Goal: Find specific page/section: Find specific page/section

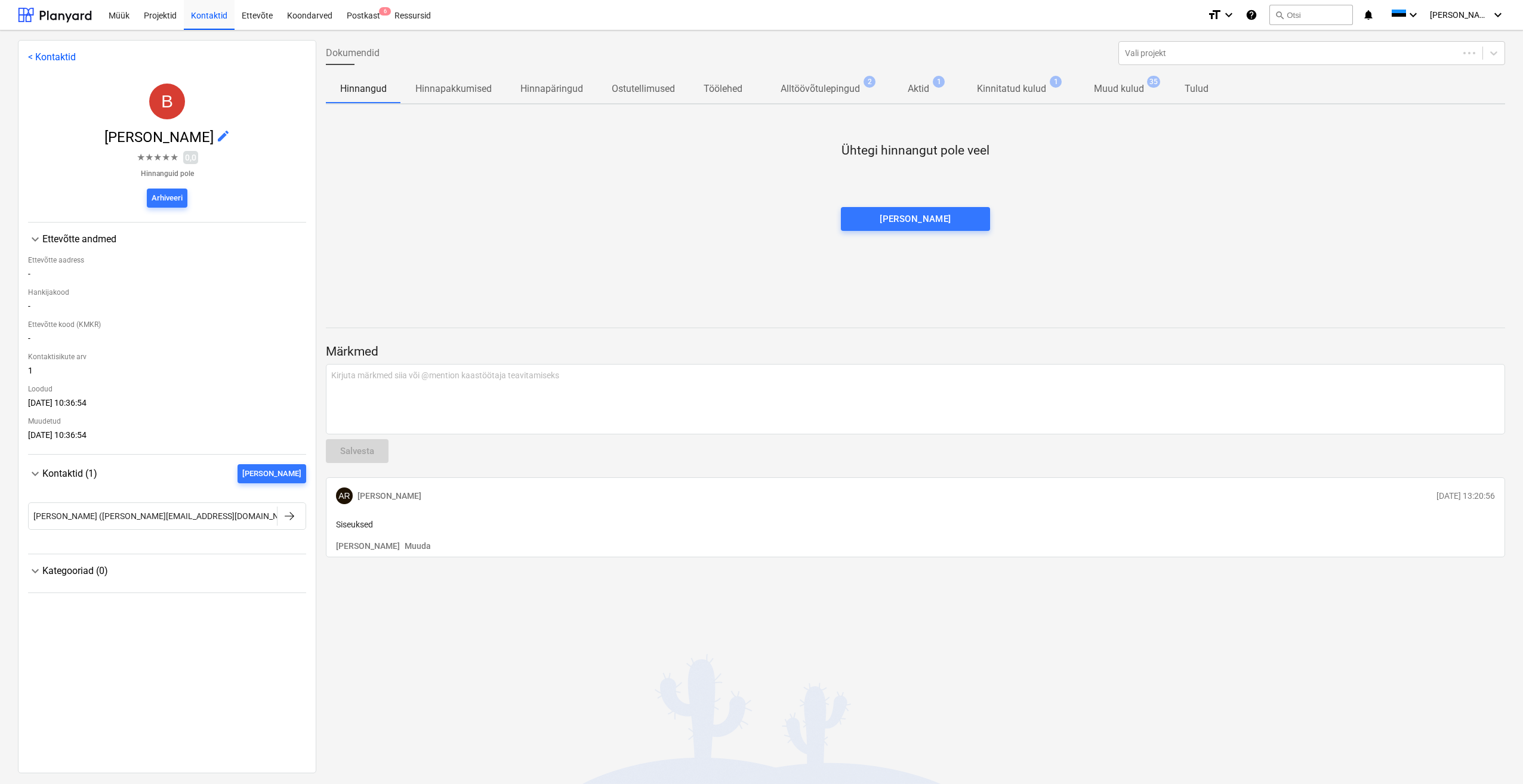
drag, startPoint x: 458, startPoint y: 220, endPoint x: 456, endPoint y: 213, distance: 7.3
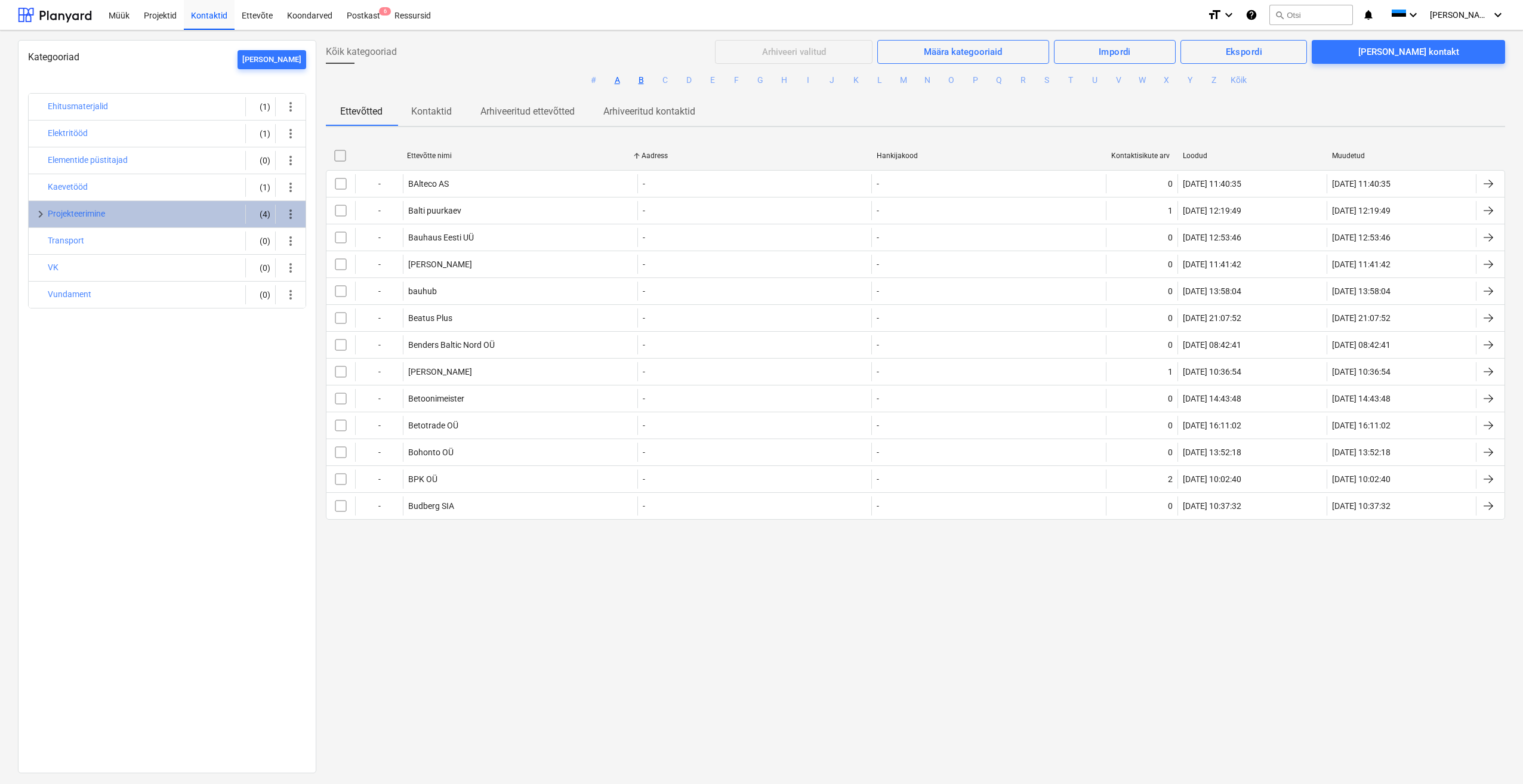
click at [613, 82] on button "A" at bounding box center [618, 81] width 15 height 15
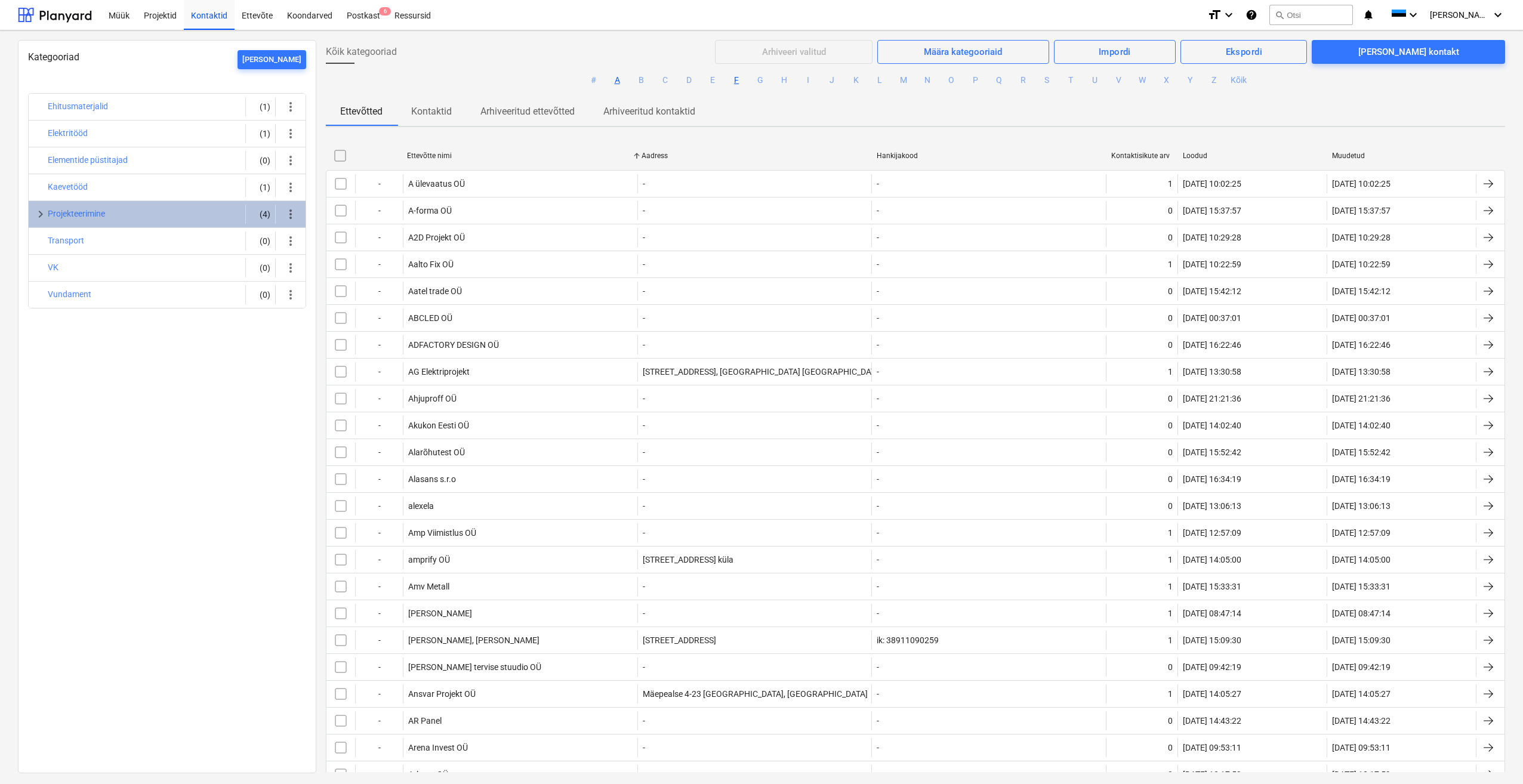
click at [737, 82] on button "F" at bounding box center [737, 81] width 15 height 15
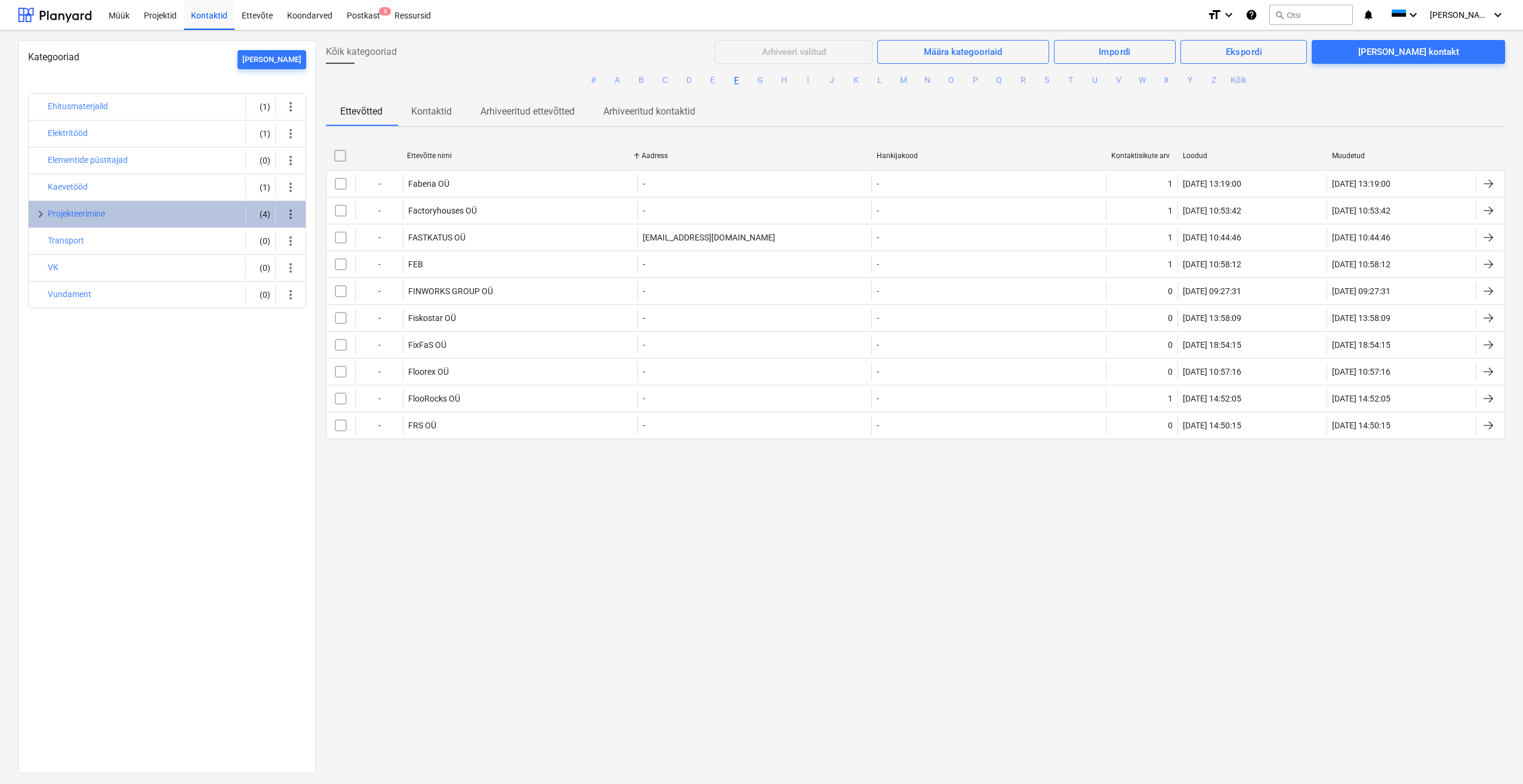
click at [423, 116] on p "Kontaktid" at bounding box center [432, 112] width 41 height 15
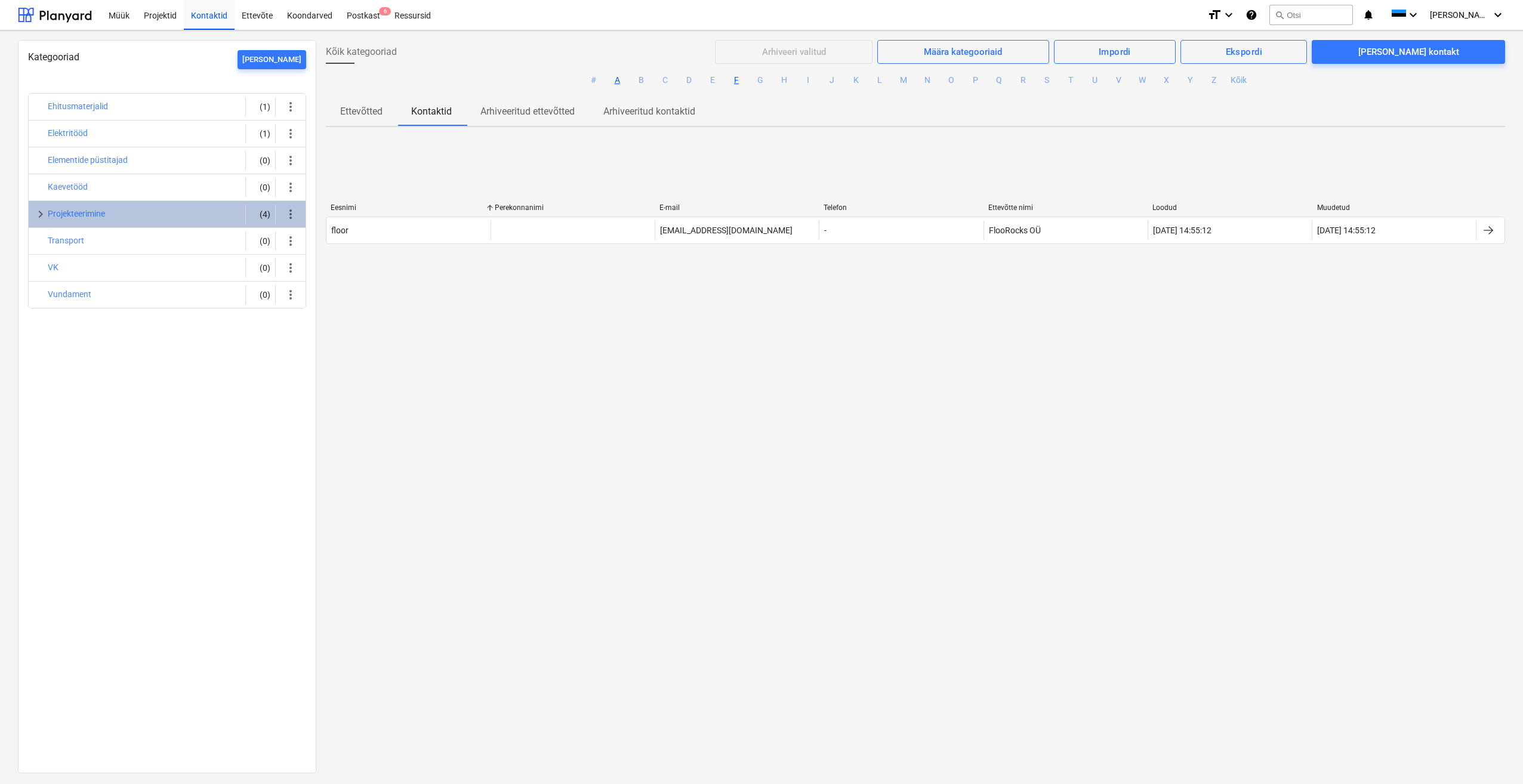
click at [616, 83] on button "A" at bounding box center [618, 81] width 15 height 15
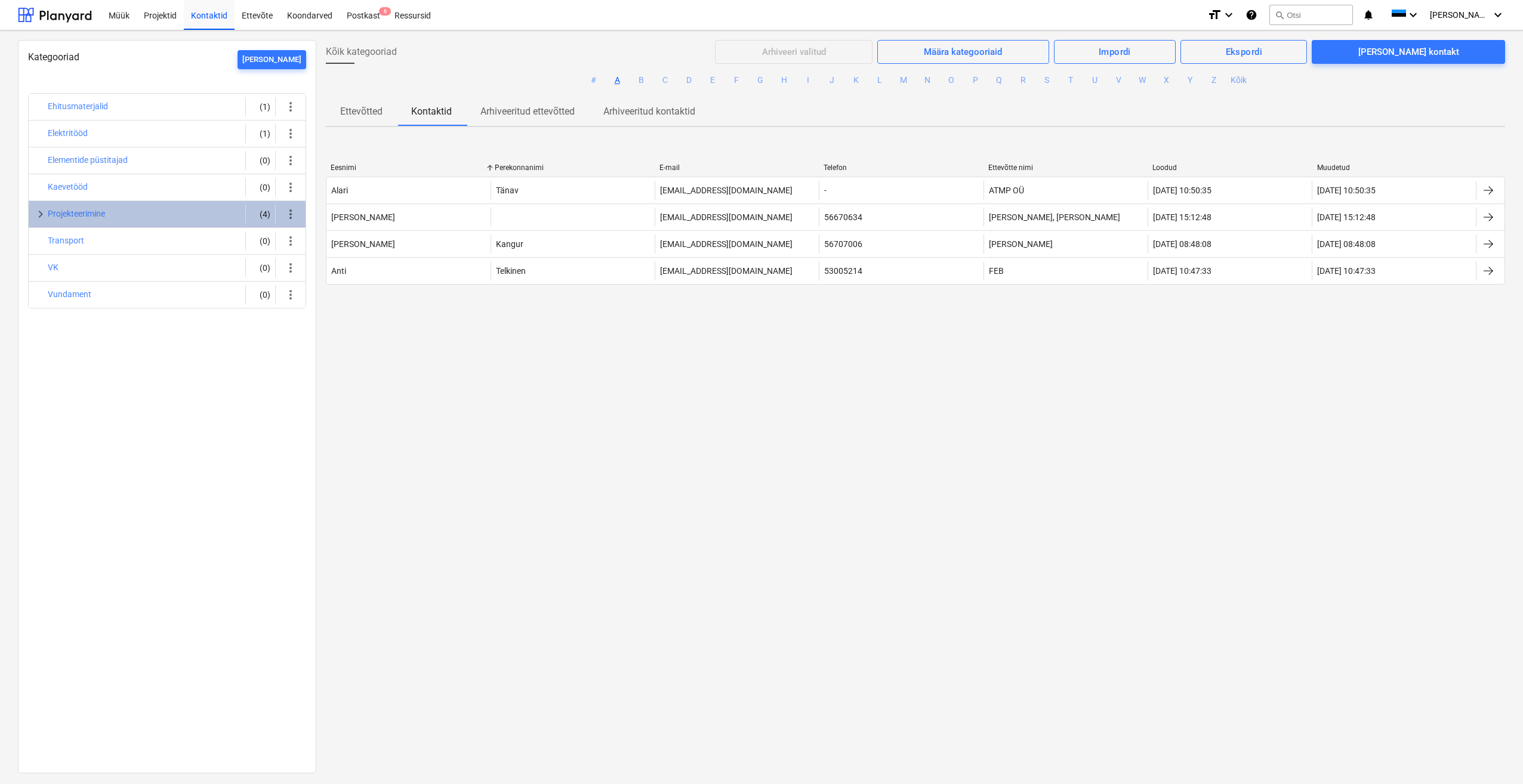
click at [528, 338] on div "Kõik kategooriad Arhiveeri valitud Määra kategooriaid Impordi Ekspordi [PERSON_…" at bounding box center [915, 405] width 1198 height 732
click at [703, 451] on div "Kõik kategooriad Arhiveeri valitud Määra kategooriaid Impordi Ekspordi [PERSON_…" at bounding box center [915, 405] width 1198 height 732
click at [824, 453] on div "Kõik kategooriad Arhiveeri valitud Määra kategooriaid Impordi Ekspordi [PERSON_…" at bounding box center [915, 405] width 1198 height 732
